Goal: Communication & Community: Connect with others

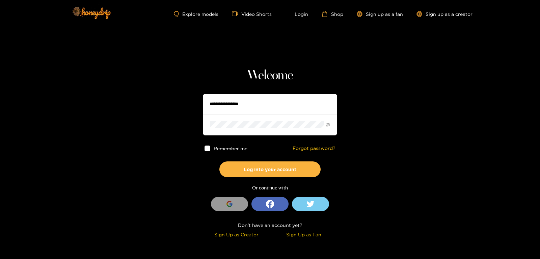
click at [235, 103] on input "text" at bounding box center [270, 104] width 134 height 20
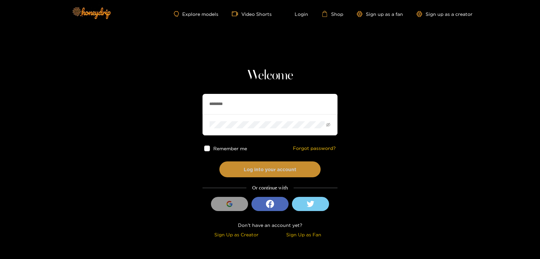
type input "********"
click at [264, 166] on button "Log into your account" at bounding box center [269, 169] width 101 height 16
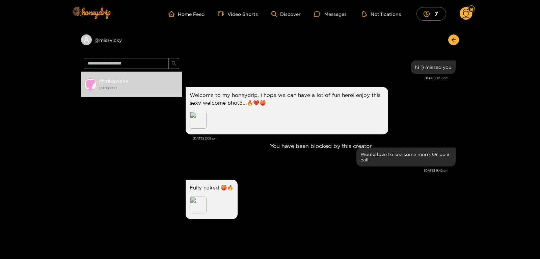
scroll to position [287, 0]
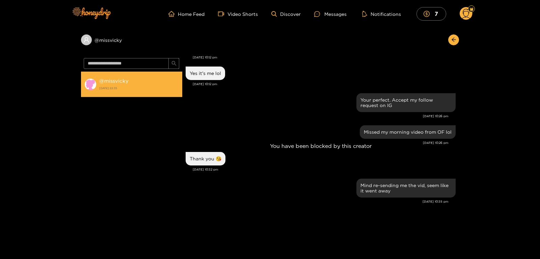
click at [136, 89] on strong "9 August 2025 22:35" at bounding box center [139, 88] width 80 height 6
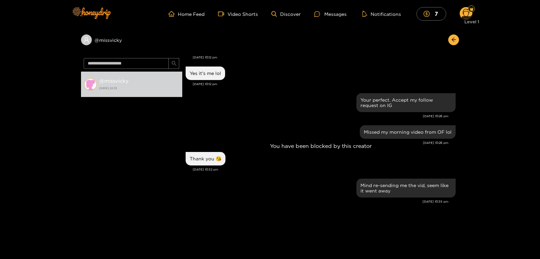
click at [471, 11] on div at bounding box center [471, 8] width 7 height 7
click at [464, 18] on div "Level 1" at bounding box center [471, 21] width 20 height 11
click at [469, 6] on div "Home Feed Video Shorts Discover Messages Notifications 7 7 0" at bounding box center [269, 14] width 405 height 28
